Goal: Task Accomplishment & Management: Manage account settings

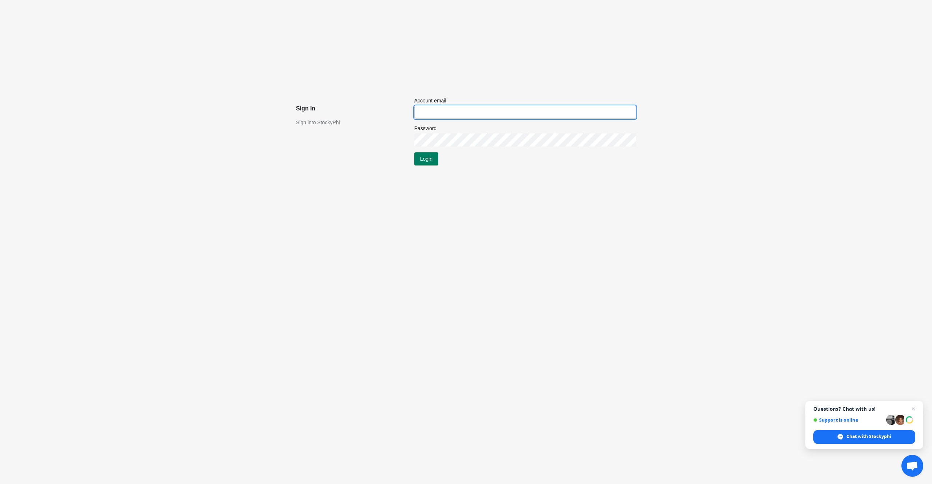
click at [418, 117] on input "Account email" at bounding box center [525, 112] width 222 height 13
type input "raj@gmail.com"
click at [425, 157] on span "Login" at bounding box center [426, 159] width 12 height 6
